Goal: Task Accomplishment & Management: Use online tool/utility

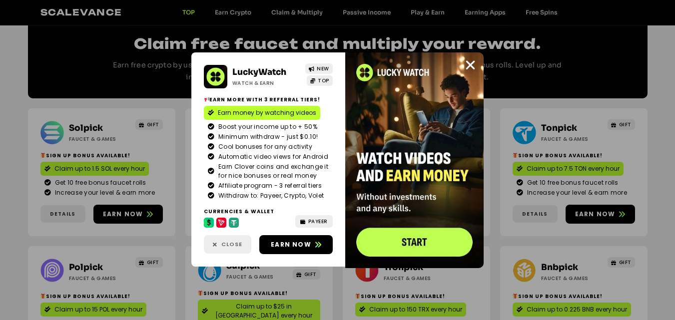
click at [232, 247] on span "Close" at bounding box center [231, 244] width 21 height 8
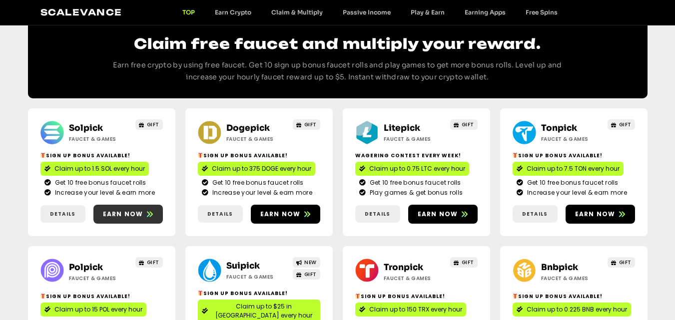
click at [127, 210] on span "Earn now" at bounding box center [123, 214] width 40 height 9
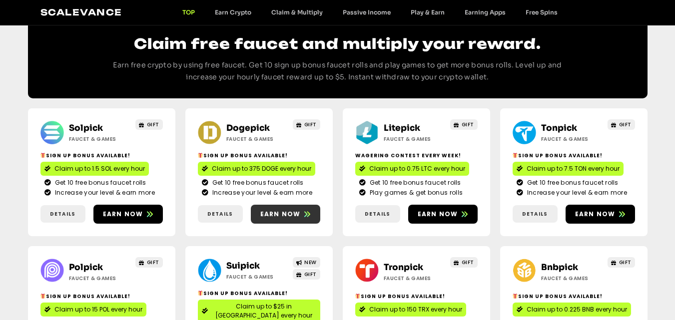
click at [284, 210] on span "Earn now" at bounding box center [280, 214] width 40 height 9
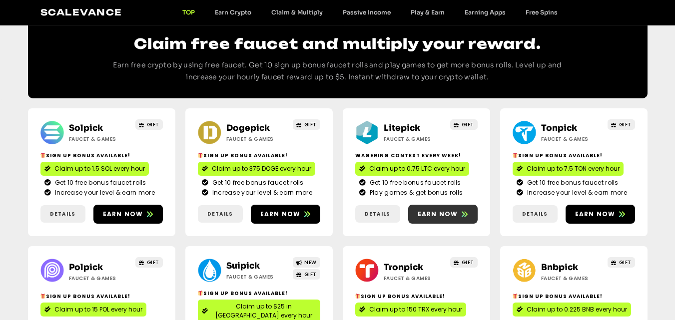
click at [448, 210] on span "Earn now" at bounding box center [438, 214] width 40 height 9
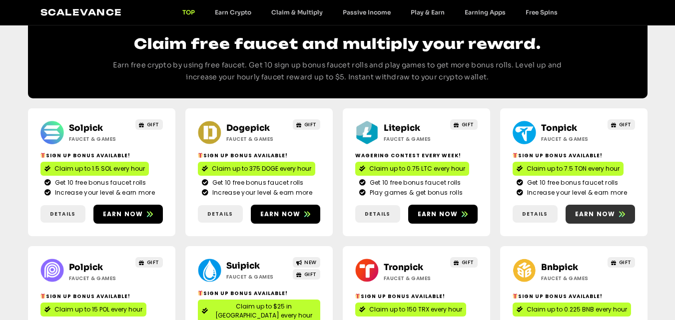
click at [594, 210] on span "Earn now" at bounding box center [595, 214] width 40 height 9
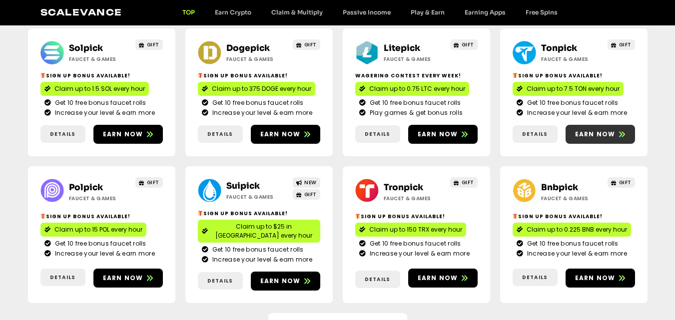
scroll to position [600, 0]
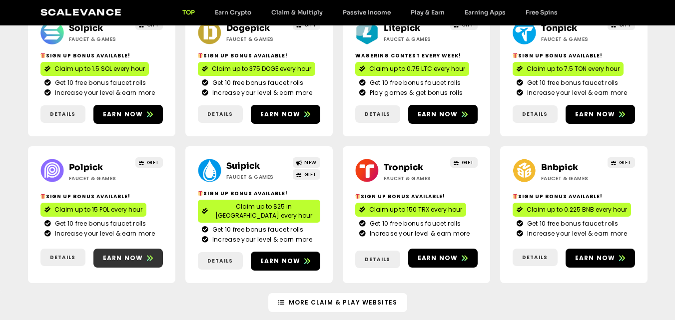
click at [145, 249] on link "Earn now" at bounding box center [127, 258] width 69 height 19
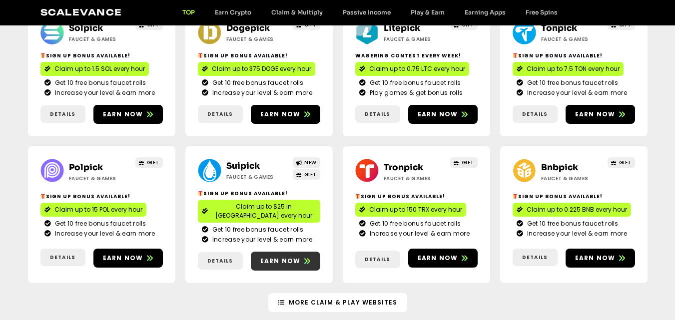
click at [282, 257] on span "Earn now" at bounding box center [280, 261] width 40 height 9
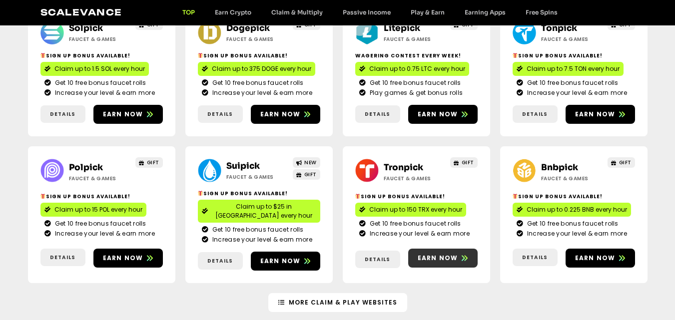
click at [439, 254] on span "Earn now" at bounding box center [438, 258] width 40 height 9
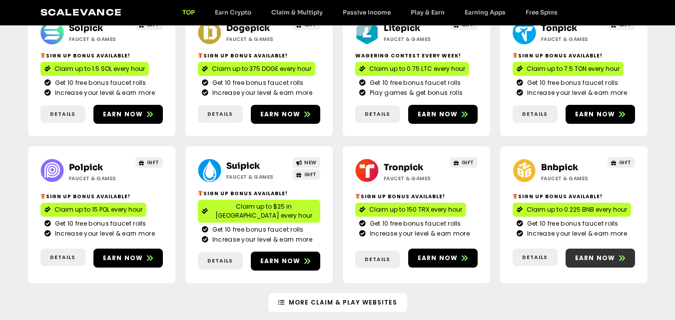
click at [589, 254] on span "Earn now" at bounding box center [595, 258] width 40 height 9
